Goal: Information Seeking & Learning: Learn about a topic

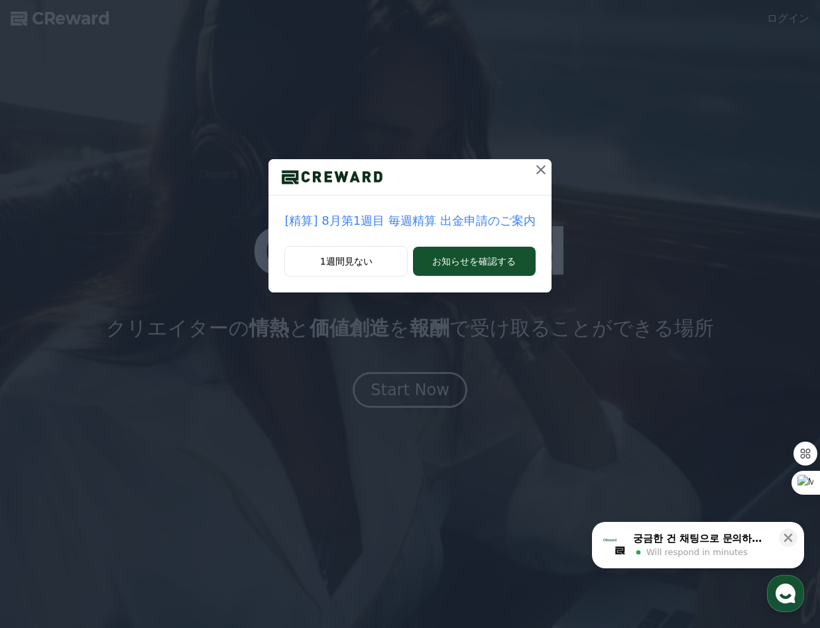
click at [536, 172] on icon at bounding box center [541, 170] width 16 height 16
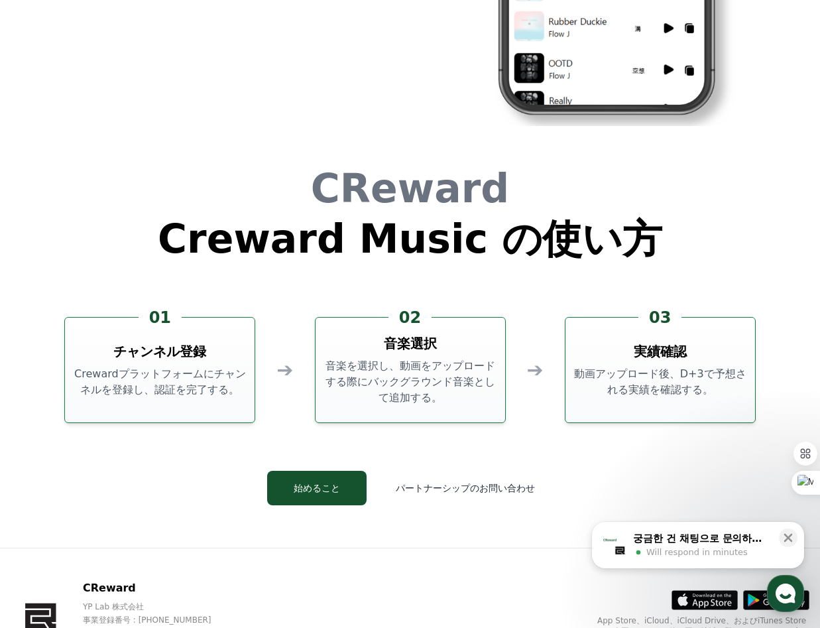
scroll to position [3593, 0]
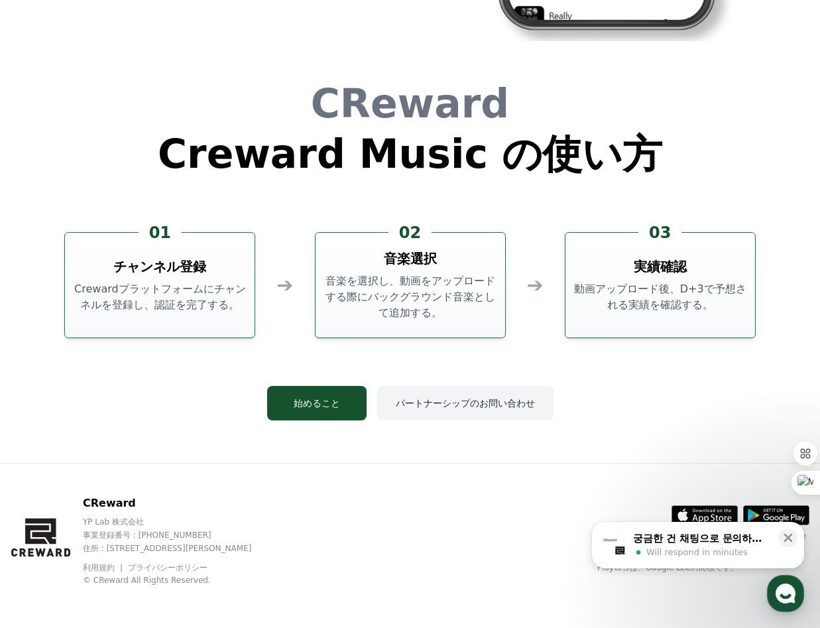
click at [457, 405] on button "パートナーシップのお問い合わせ" at bounding box center [465, 403] width 176 height 34
click at [786, 541] on icon at bounding box center [789, 538] width 9 height 9
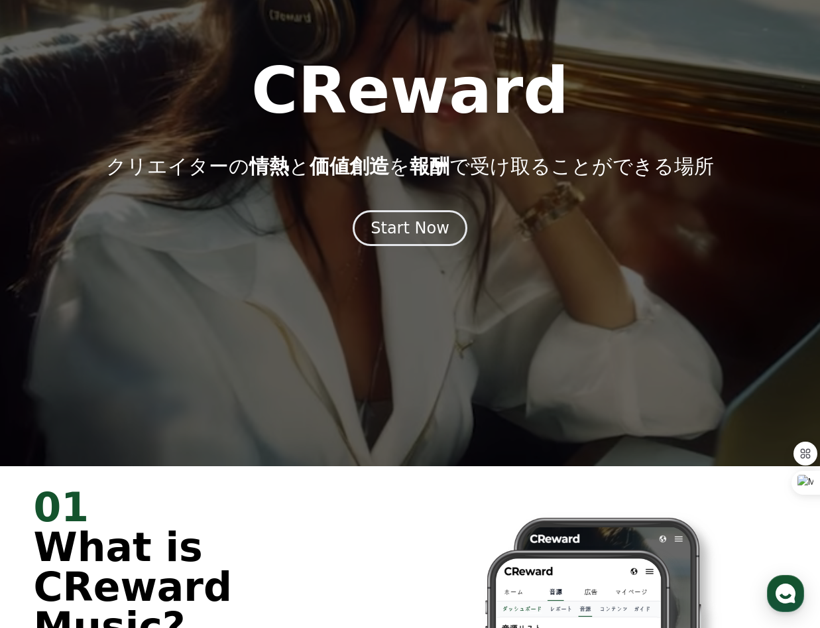
scroll to position [0, 0]
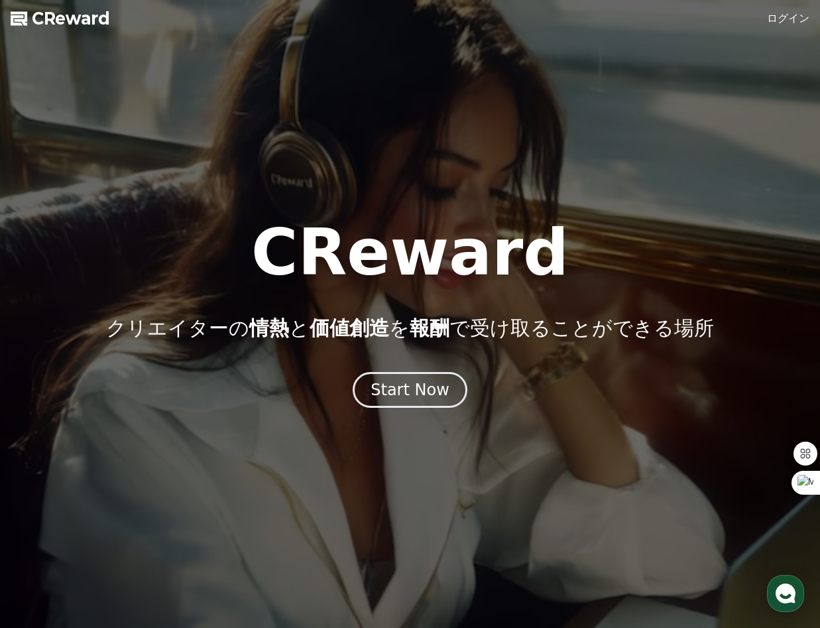
click at [792, 19] on link "ログイン" at bounding box center [788, 19] width 42 height 16
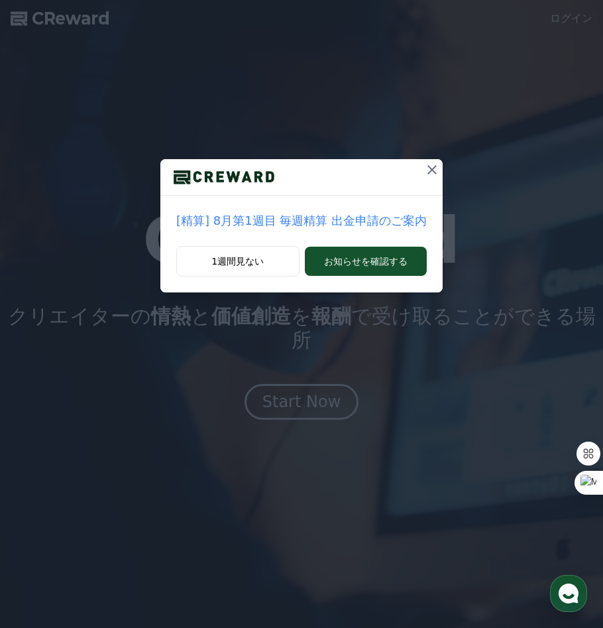
click at [389, 223] on p "[精算] 8月第1週目 毎週精算 出金申請のご案内" at bounding box center [301, 221] width 251 height 19
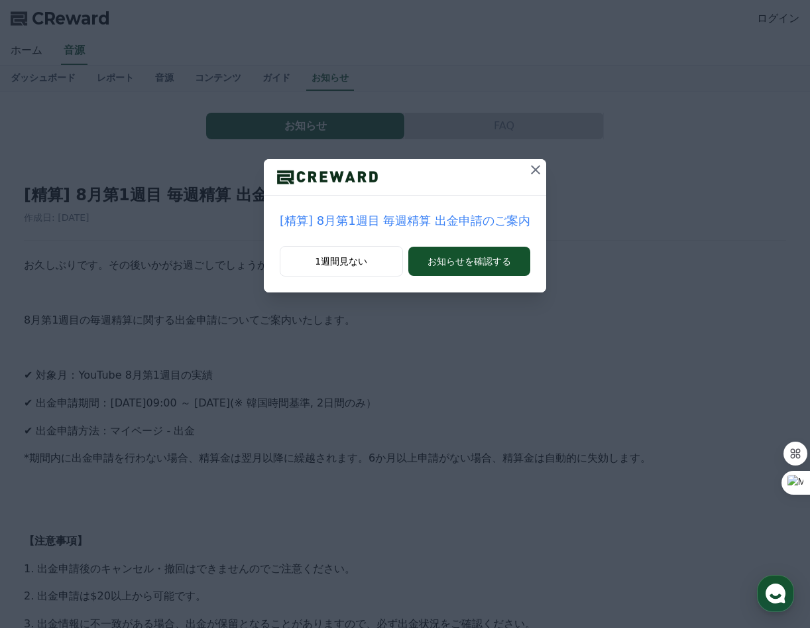
click at [535, 167] on icon at bounding box center [535, 169] width 9 height 9
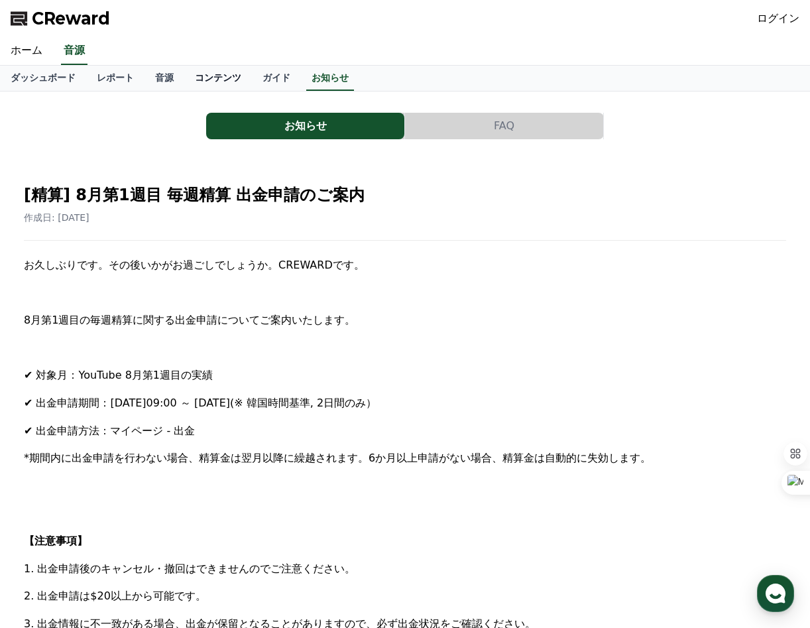
click at [210, 73] on link "コンテンツ" at bounding box center [218, 78] width 68 height 25
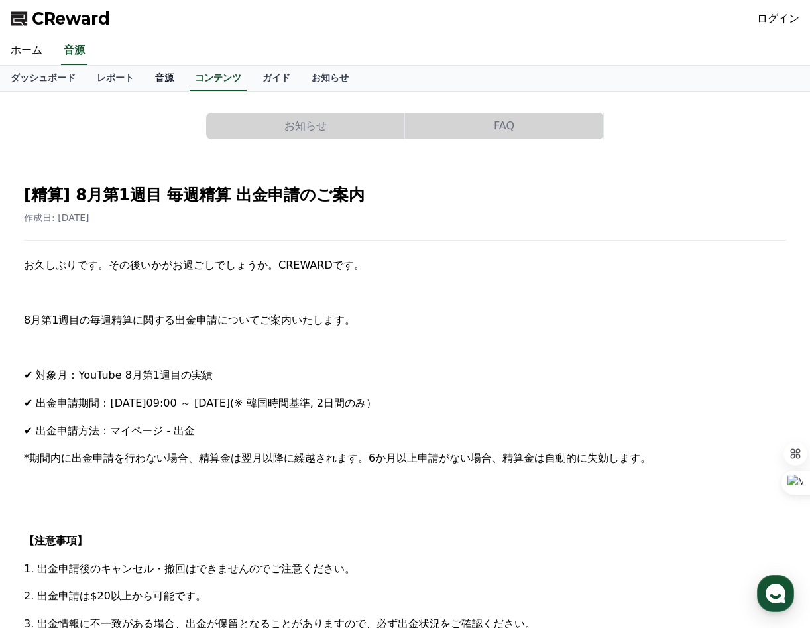
click at [159, 78] on link "音源" at bounding box center [165, 78] width 40 height 25
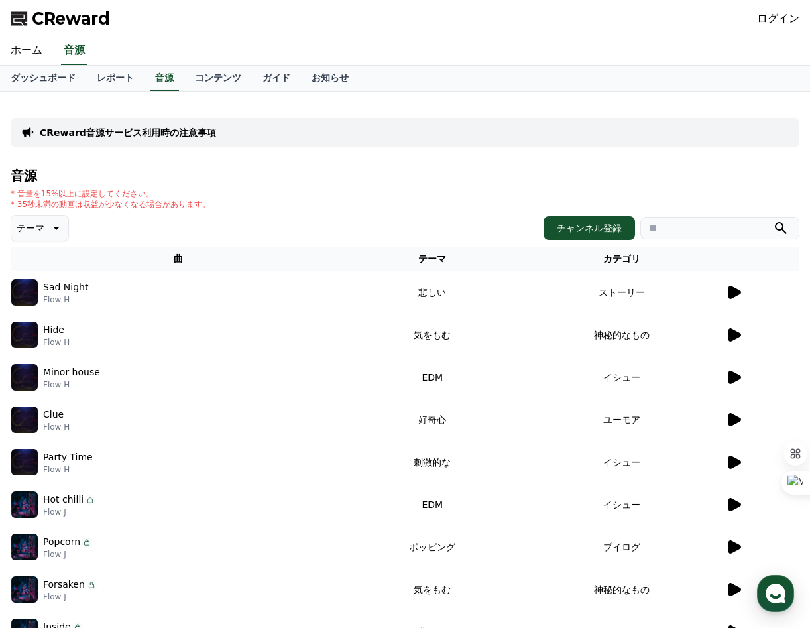
click at [58, 232] on icon at bounding box center [55, 228] width 16 height 16
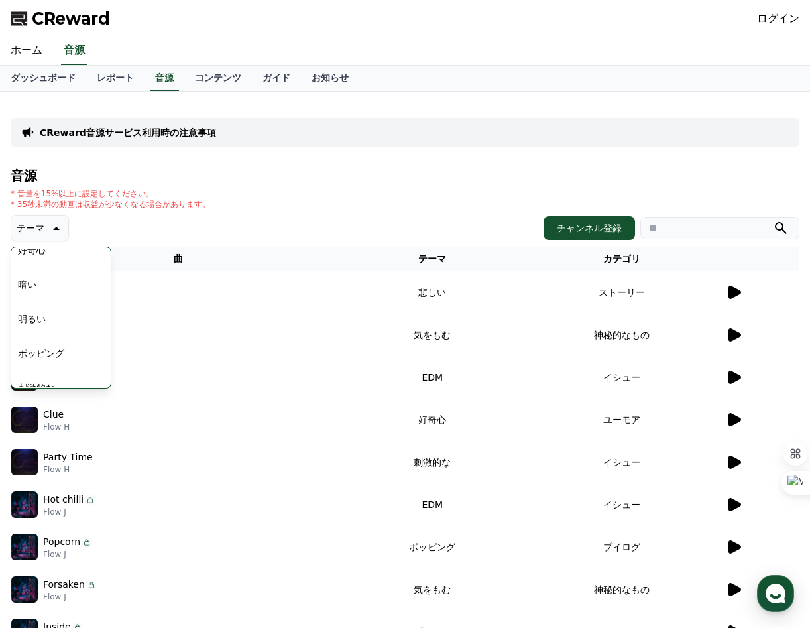
scroll to position [546, 0]
drag, startPoint x: 55, startPoint y: 374, endPoint x: 35, endPoint y: 253, distance: 123.0
click at [35, 253] on div "全て 空想 好奇心 暗い 明るい ポッピング 刺激的な 反転 雄壮な 劇的な 喜ばしい 気分 EDM 溝 悲しい 穏やかな 可愛い 感動的な 気をもむ 喜劇的な" at bounding box center [61, 44] width 97 height 684
click at [389, 208] on div "* 音量を15%以上に設定してください。 * 35秒未満の動画は収益が少なくなる場合があります。" at bounding box center [405, 198] width 789 height 21
click at [62, 233] on icon at bounding box center [55, 228] width 16 height 16
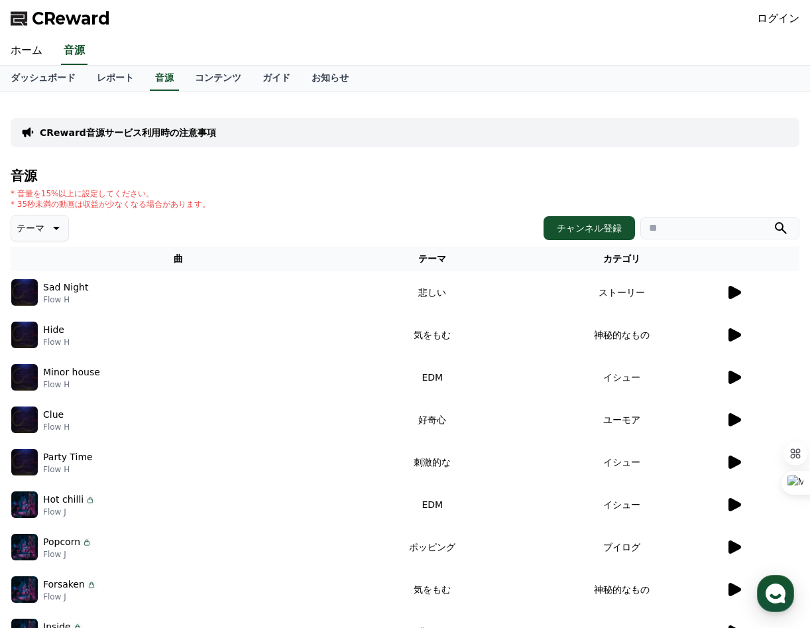
click at [60, 225] on icon at bounding box center [55, 228] width 16 height 16
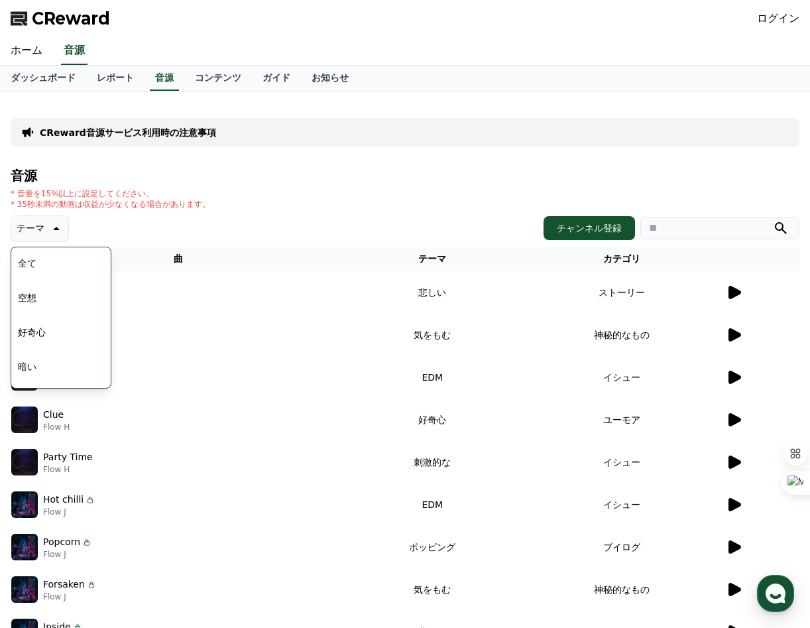
click at [60, 225] on icon at bounding box center [55, 228] width 16 height 16
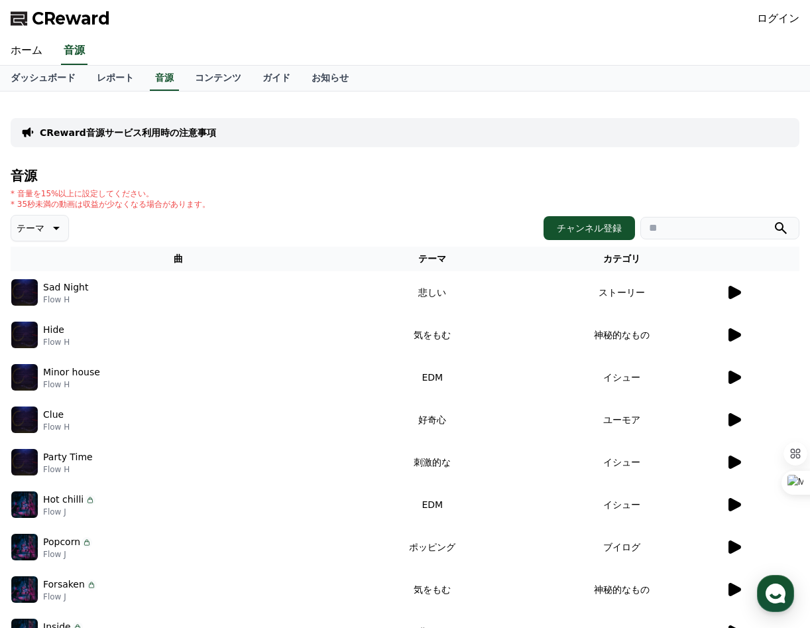
click at [60, 225] on icon at bounding box center [55, 228] width 16 height 16
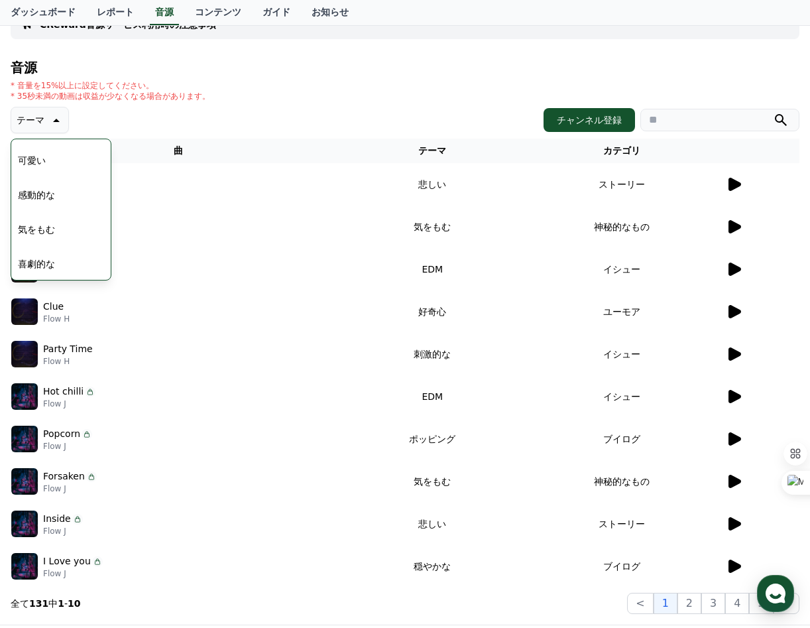
scroll to position [0, 0]
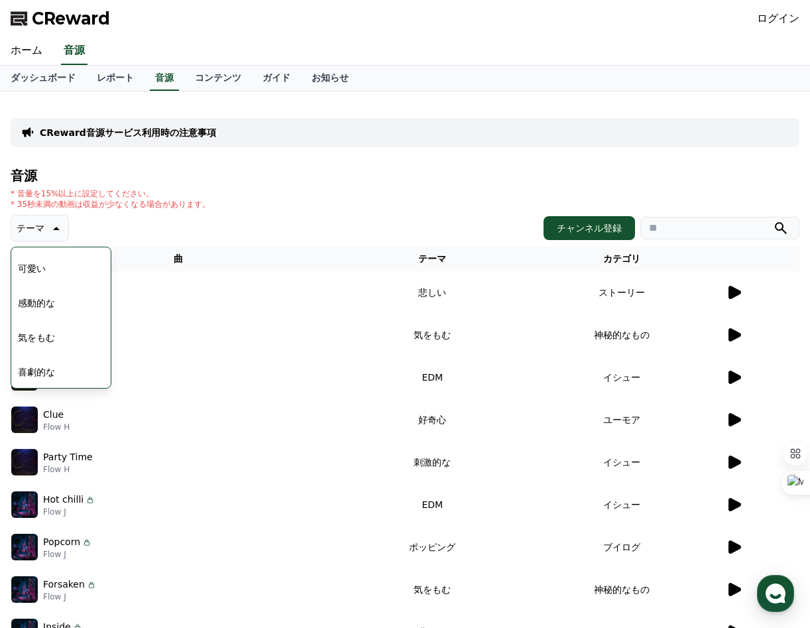
click at [44, 15] on span "CReward" at bounding box center [71, 18] width 78 height 21
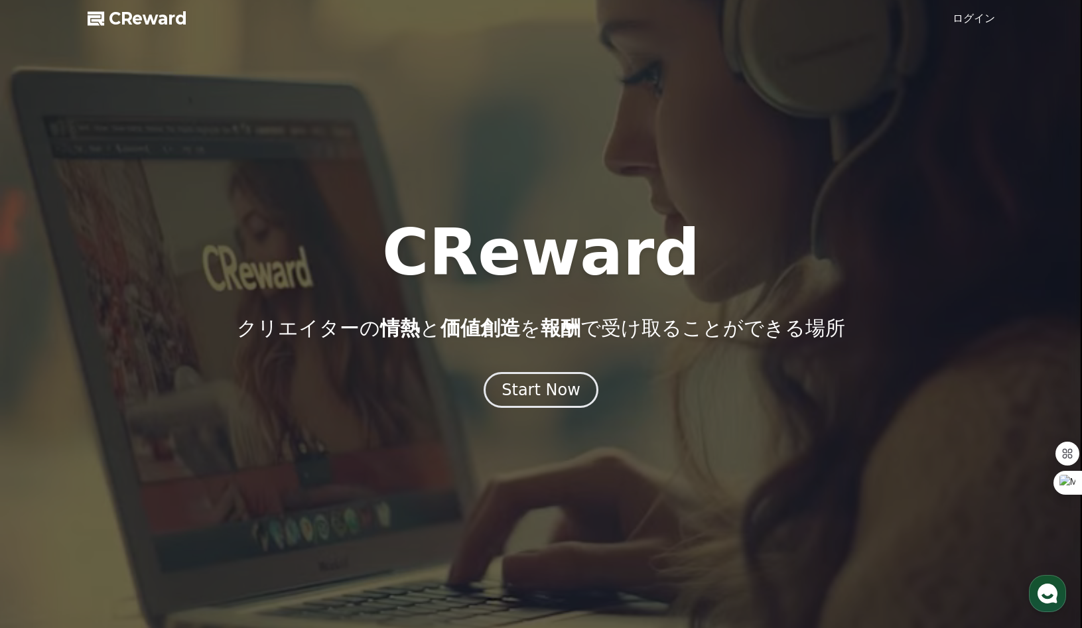
click at [603, 16] on link "ログイン" at bounding box center [973, 19] width 42 height 16
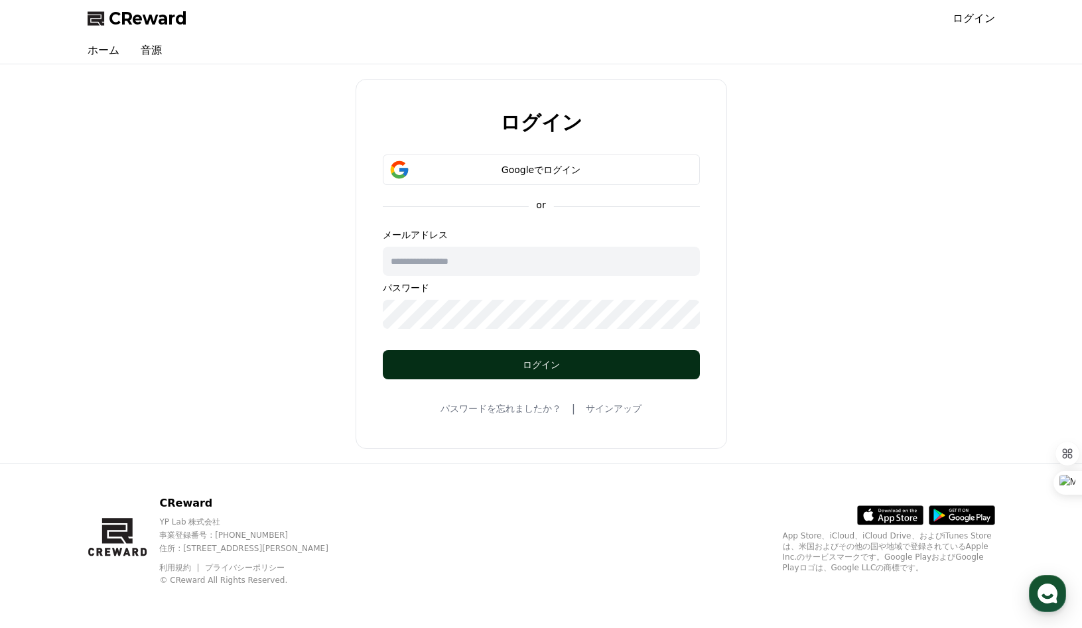
click at [501, 362] on div "ログイン" at bounding box center [541, 364] width 264 height 13
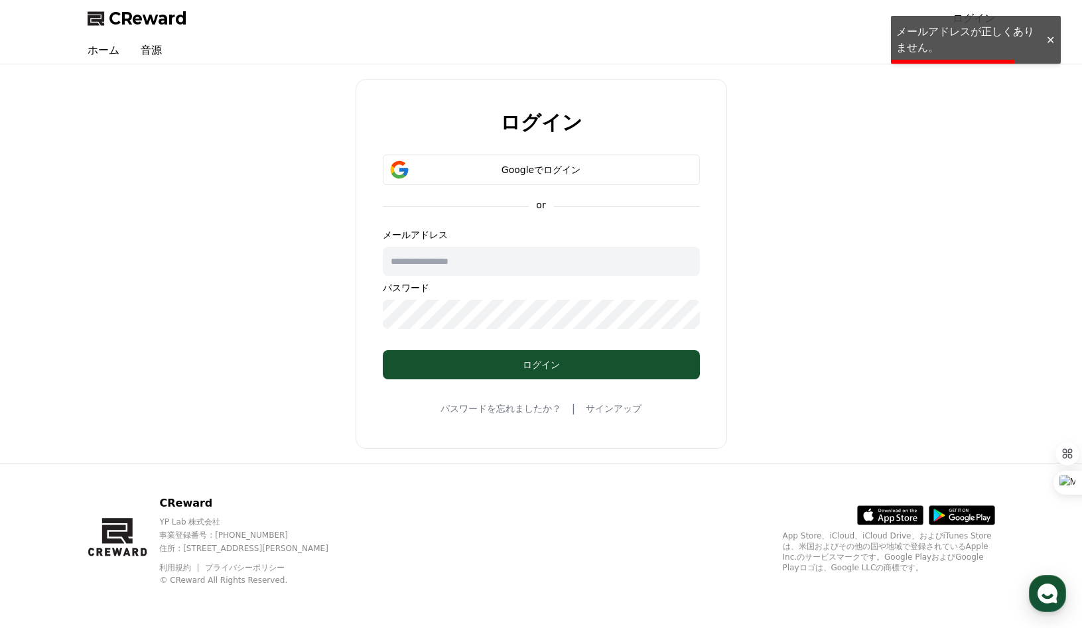
click at [491, 253] on input "text" at bounding box center [541, 261] width 317 height 29
click at [603, 300] on div "ログイン Googleでログイン or メールアドレス パスワード ログイン パスワードを忘れましたか？ | サインアップ" at bounding box center [541, 264] width 918 height 388
